Goal: Information Seeking & Learning: Learn about a topic

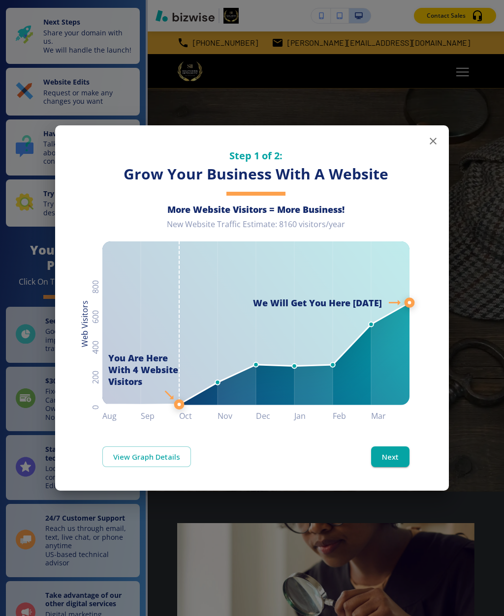
click at [389, 449] on button "Next" at bounding box center [390, 456] width 38 height 21
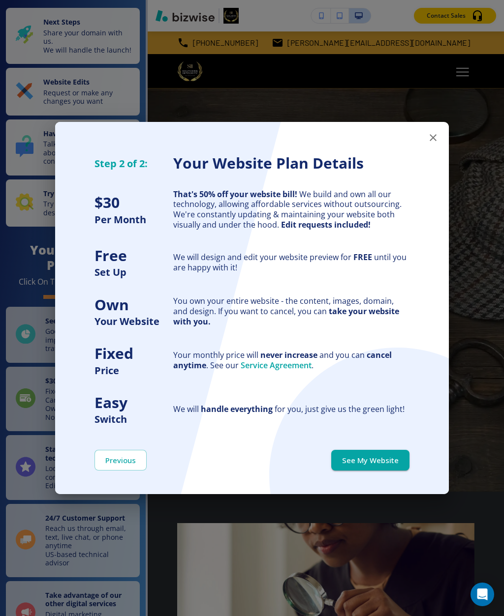
click at [388, 456] on button "See My Website" at bounding box center [370, 460] width 78 height 21
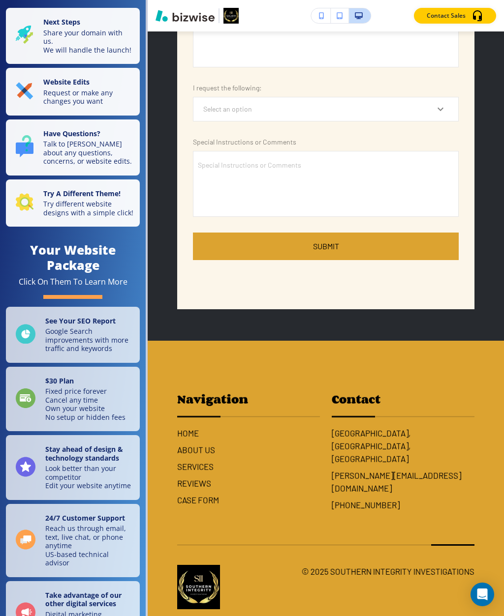
scroll to position [3906, 0]
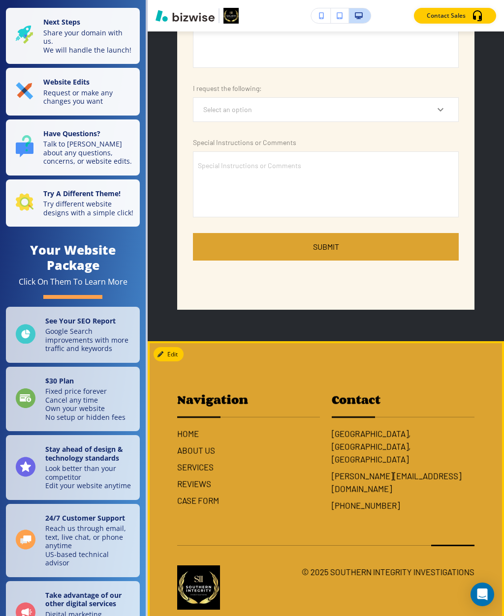
click at [206, 474] on h6 "SERVICES" at bounding box center [248, 467] width 143 height 13
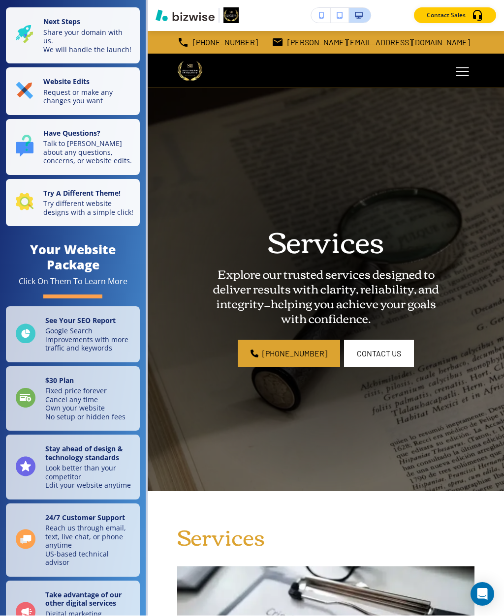
scroll to position [0, 0]
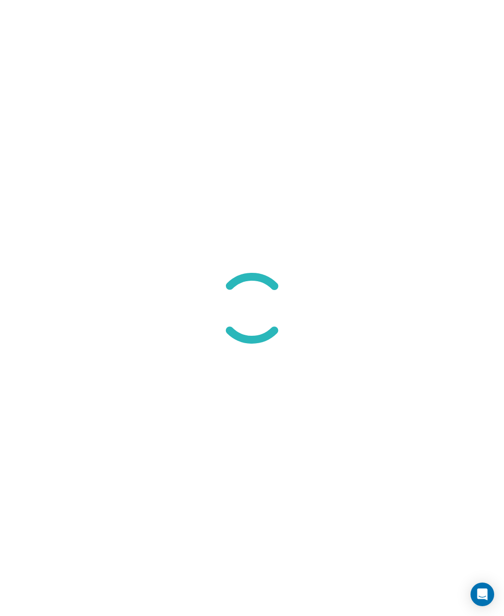
scroll to position [0, 0]
